Goal: Information Seeking & Learning: Learn about a topic

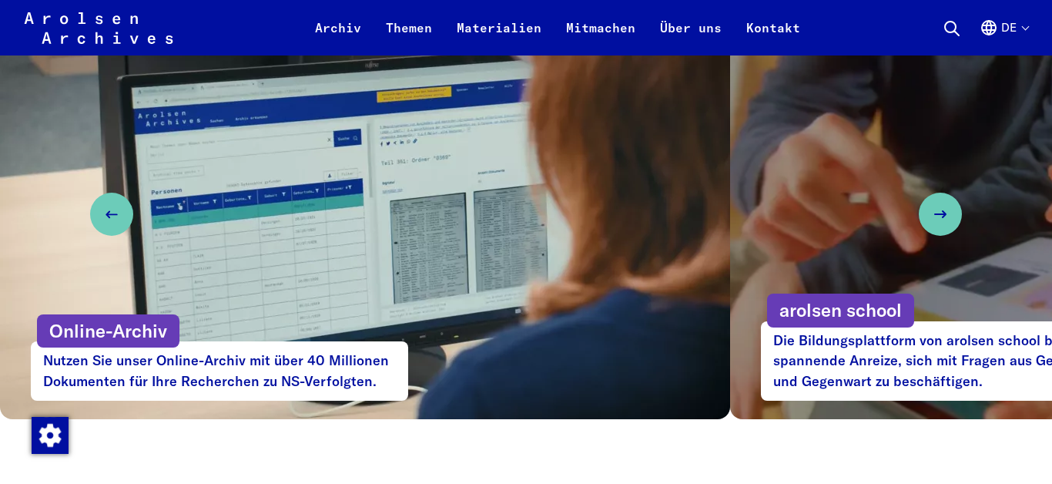
scroll to position [882, 0]
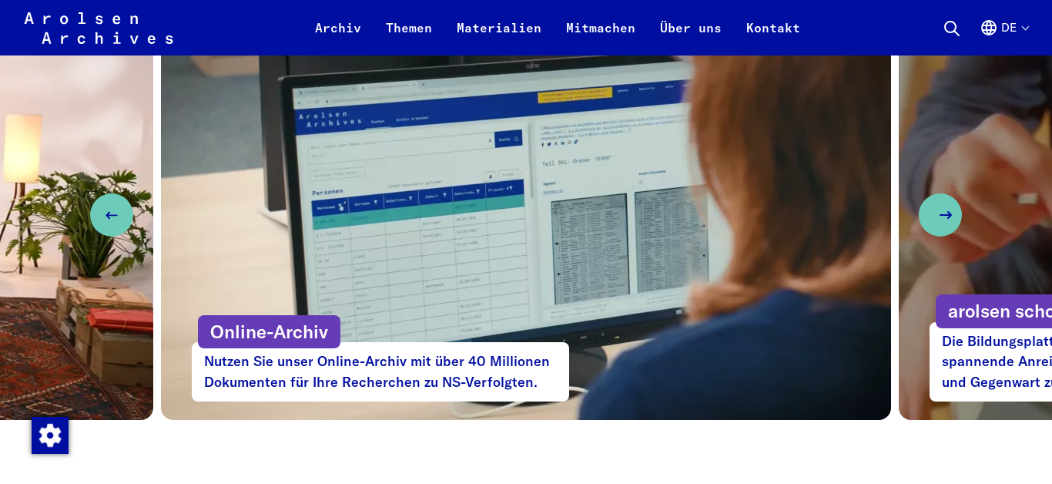
click at [934, 207] on button "Next slide" at bounding box center [939, 214] width 43 height 43
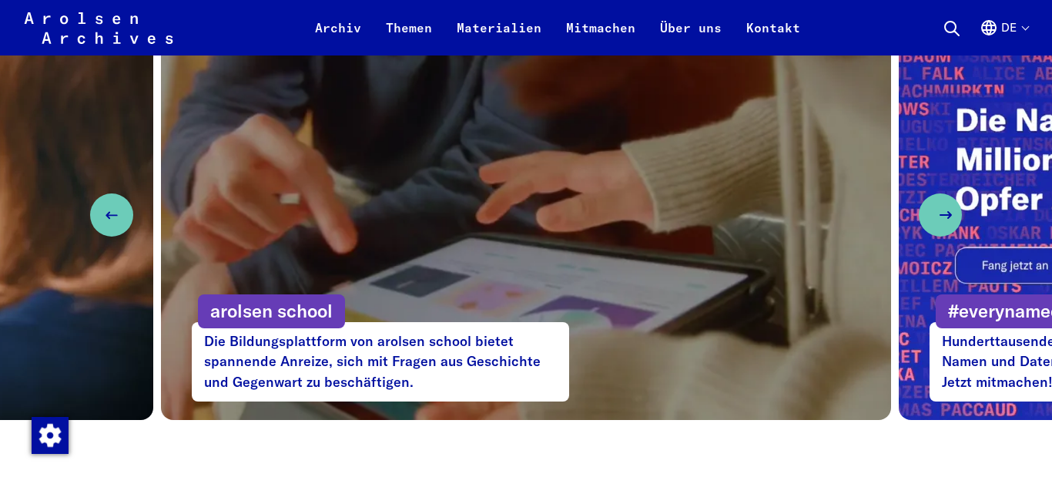
click at [934, 207] on button "Next slide" at bounding box center [939, 214] width 43 height 43
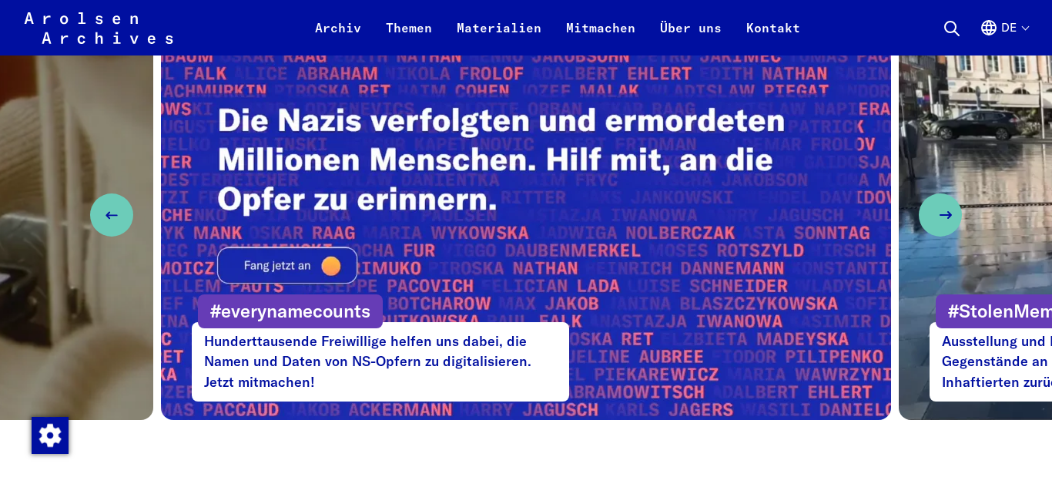
click at [934, 207] on button "Next slide" at bounding box center [939, 214] width 43 height 43
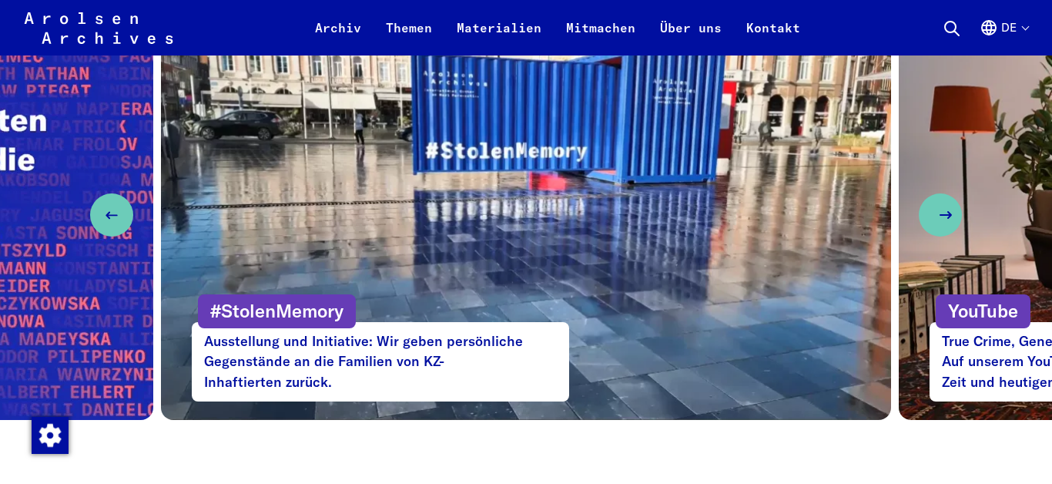
click at [934, 207] on button "Next slide" at bounding box center [939, 214] width 43 height 43
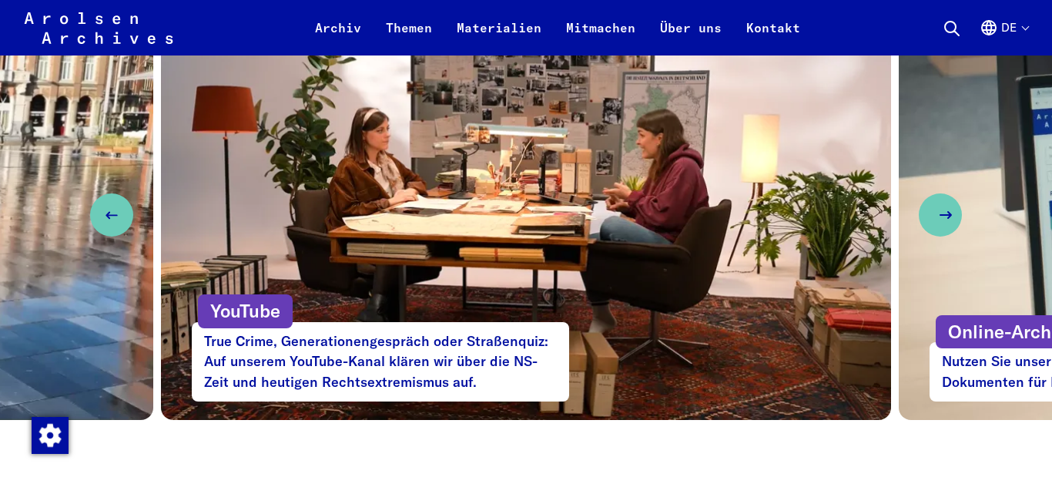
click at [934, 207] on button "Next slide" at bounding box center [939, 214] width 43 height 43
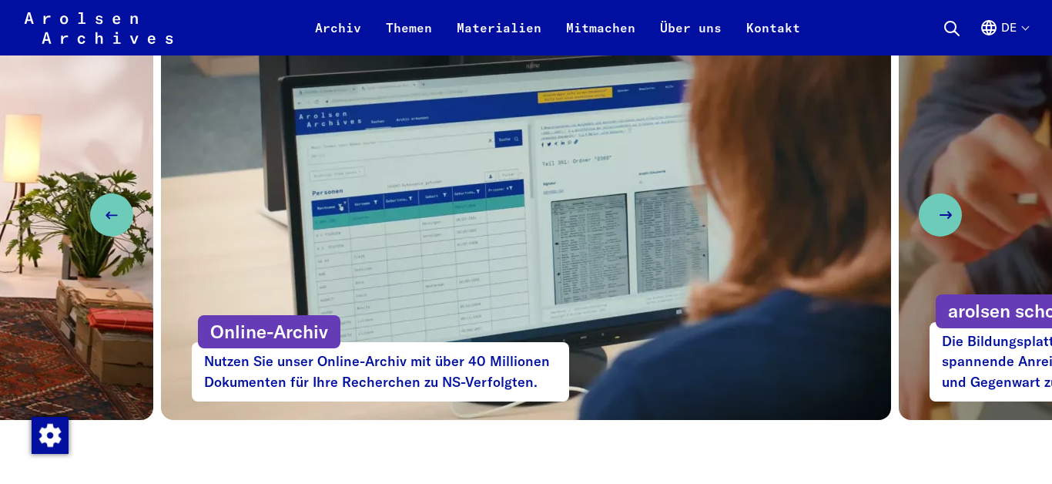
click at [934, 207] on button "Next slide" at bounding box center [939, 214] width 43 height 43
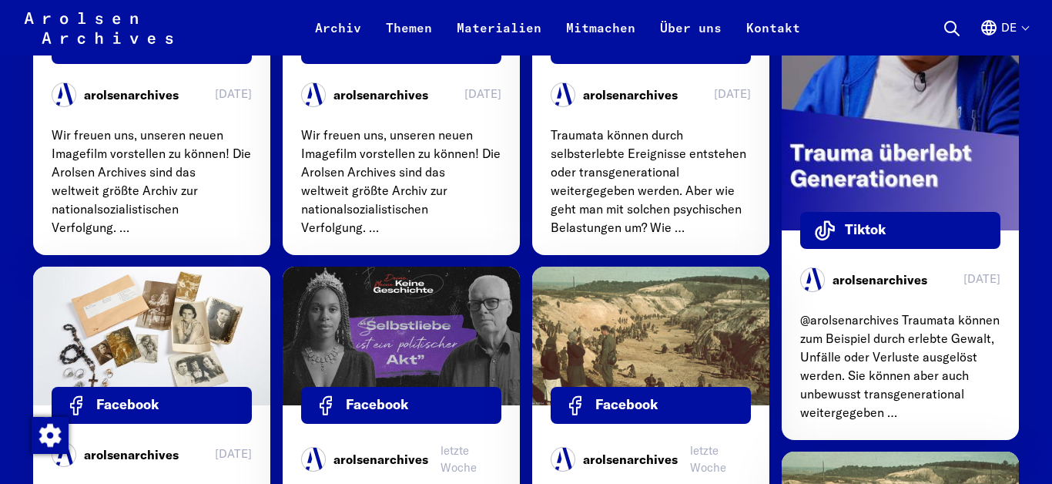
scroll to position [5180, 0]
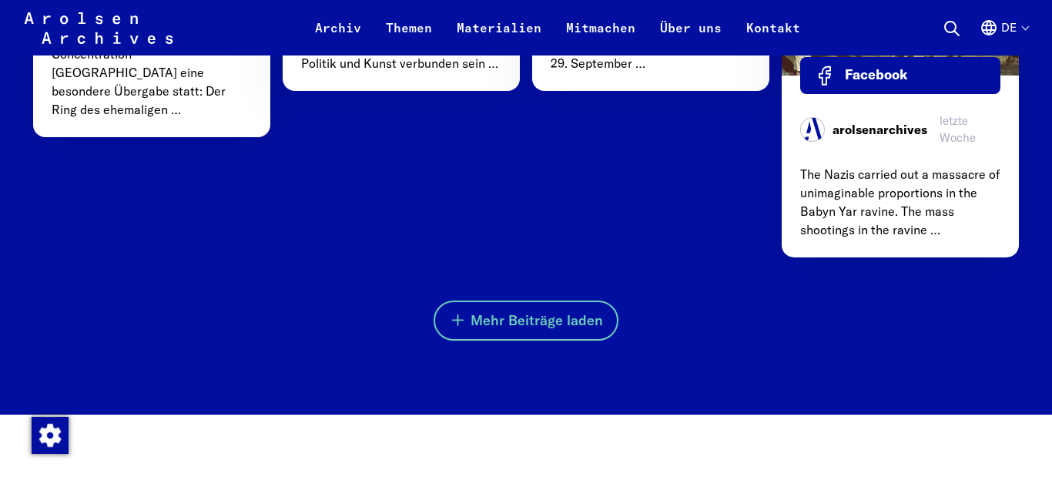
scroll to position [5694, 0]
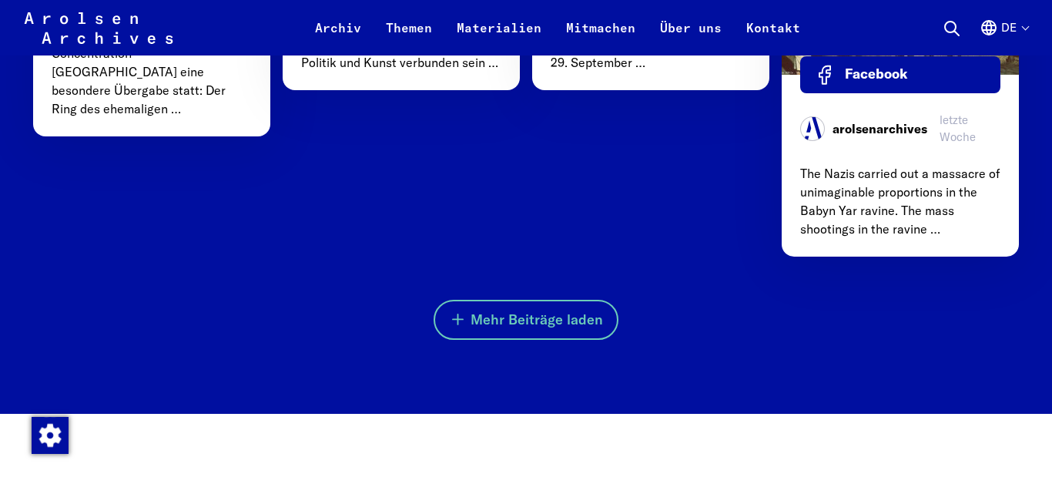
click at [1024, 28] on button "de" at bounding box center [1003, 36] width 49 height 37
